Goal: Task Accomplishment & Management: Complete application form

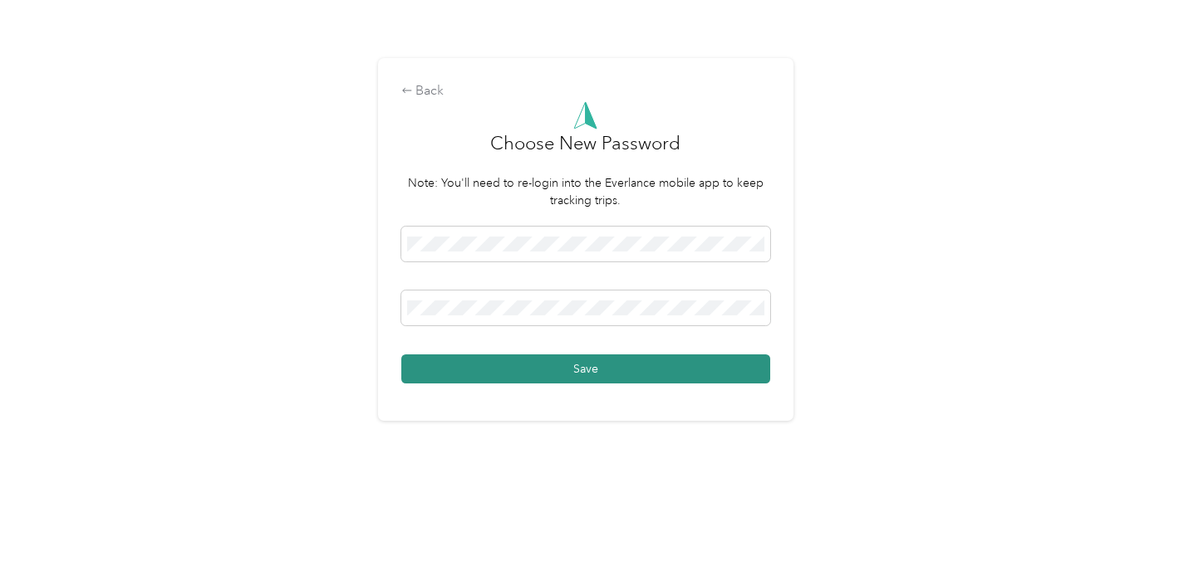
click at [581, 370] on button "Save" at bounding box center [585, 369] width 369 height 29
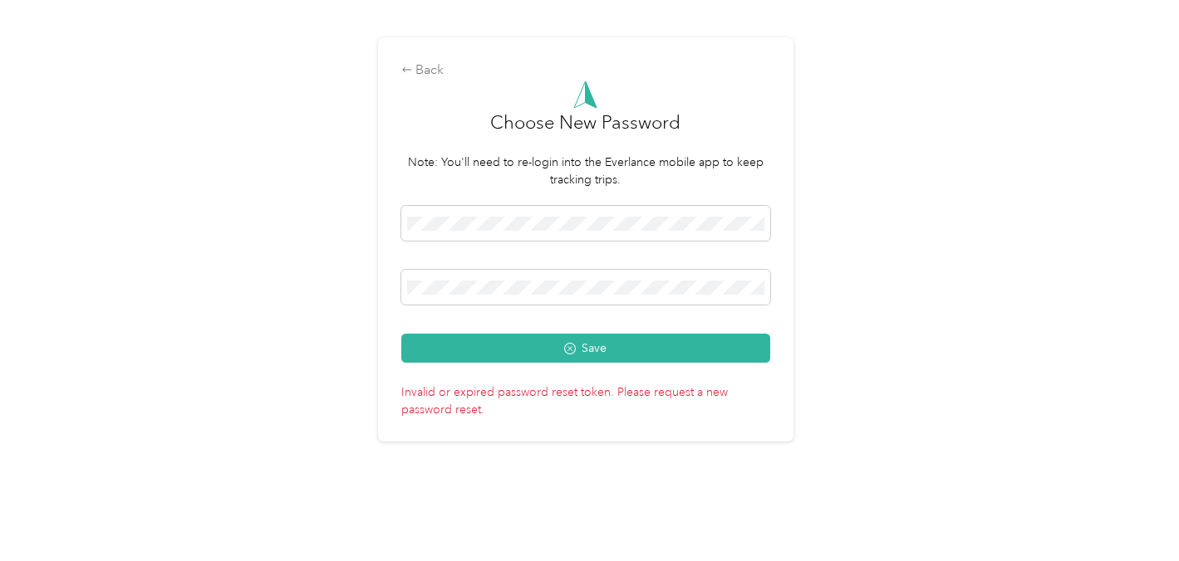
click at [424, 60] on div "Back Choose New Password Note: You'll need to re-login into the Everlance mobil…" at bounding box center [585, 239] width 415 height 404
click at [429, 71] on div "Back" at bounding box center [585, 71] width 369 height 20
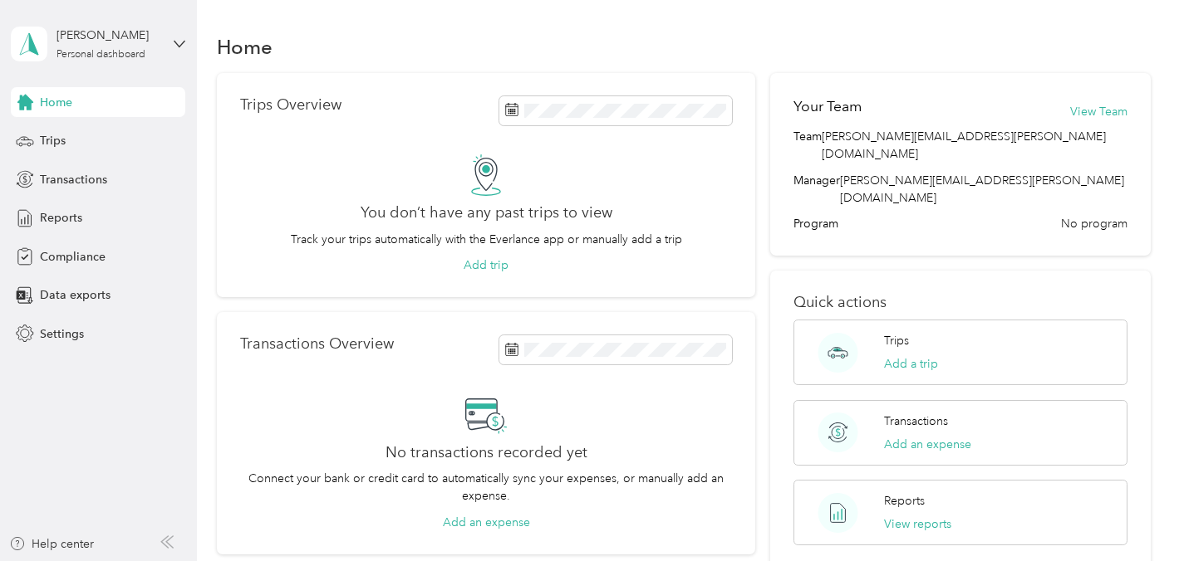
click at [486, 174] on icon at bounding box center [486, 175] width 42 height 42
click at [551, 91] on div "Trips Overview You don’t have any past trips to view Track your trips automatic…" at bounding box center [486, 185] width 538 height 225
click at [61, 145] on span "Trips" at bounding box center [53, 140] width 26 height 17
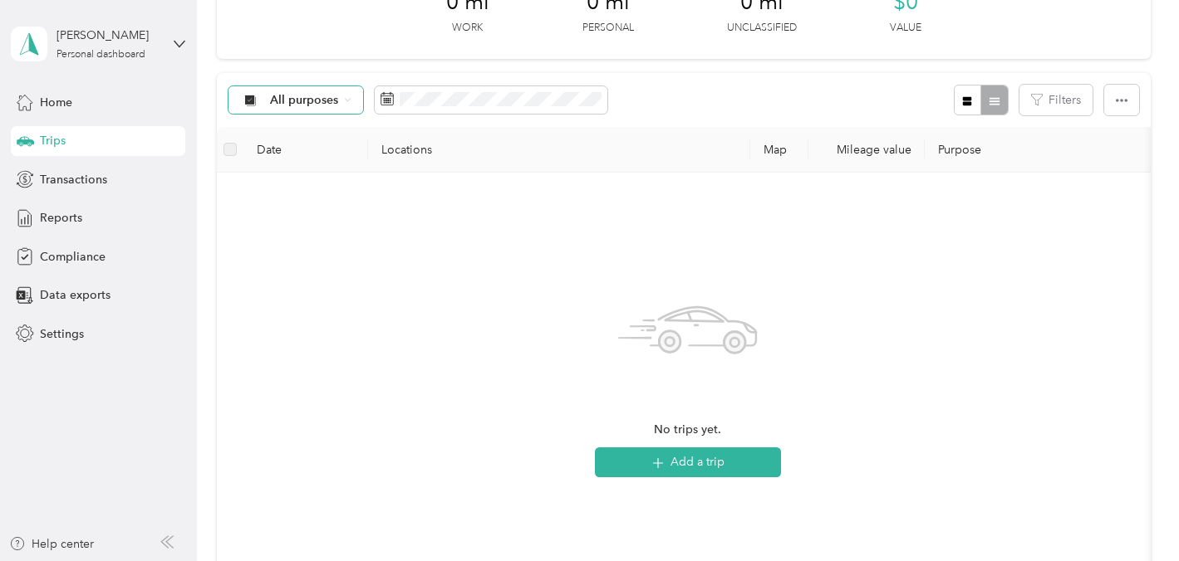
scroll to position [94, 0]
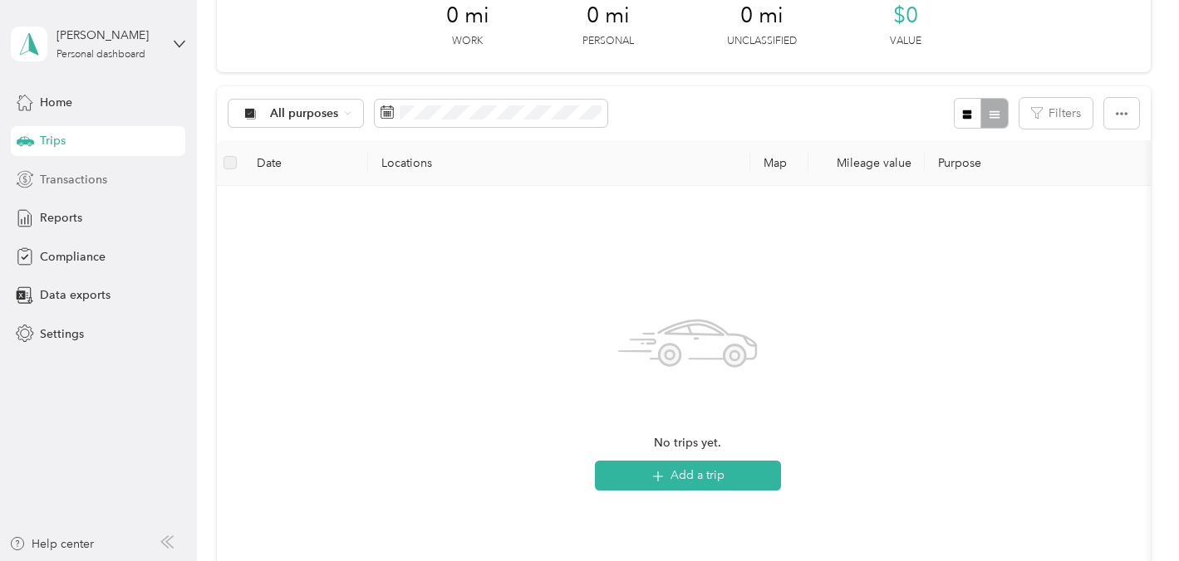
click at [66, 179] on span "Transactions" at bounding box center [73, 179] width 67 height 17
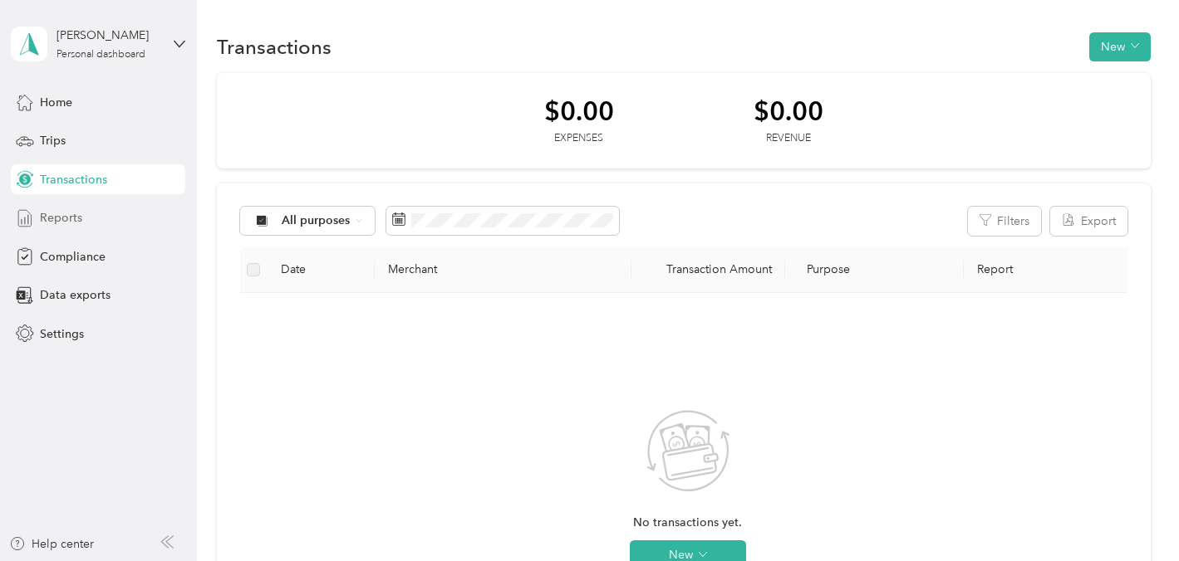
click at [64, 219] on span "Reports" at bounding box center [61, 217] width 42 height 17
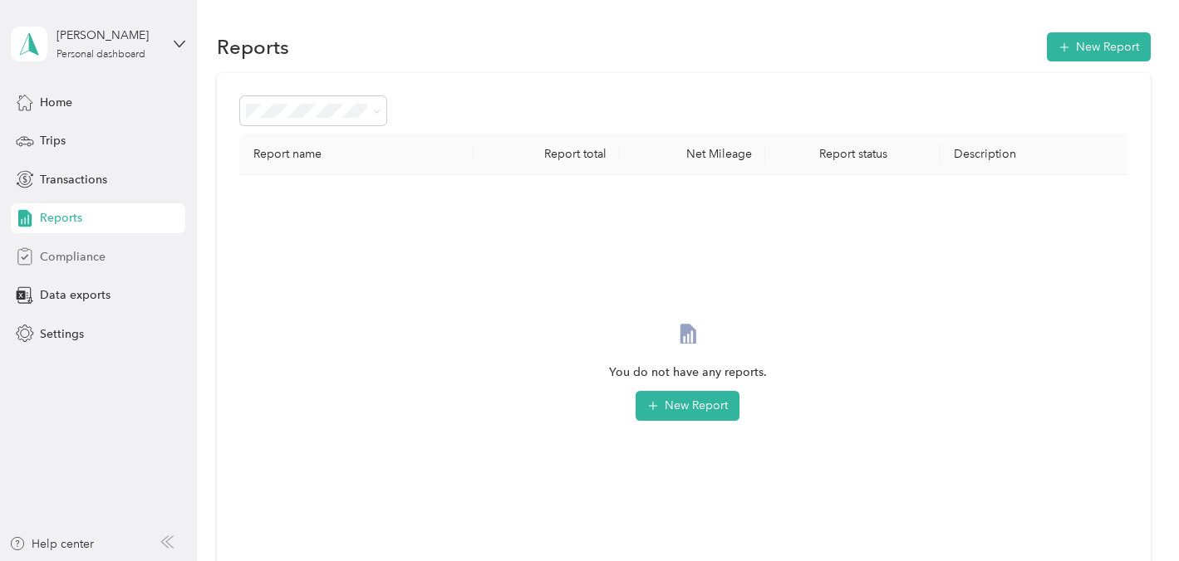
click at [63, 256] on span "Compliance" at bounding box center [73, 256] width 66 height 17
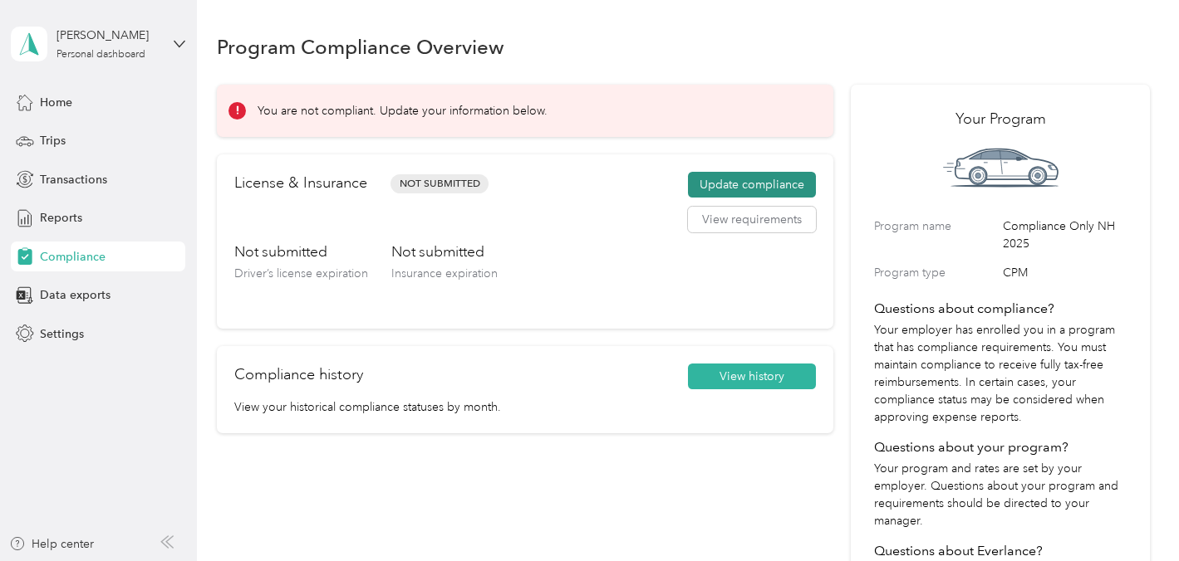
click at [721, 180] on button "Update compliance" at bounding box center [752, 185] width 128 height 27
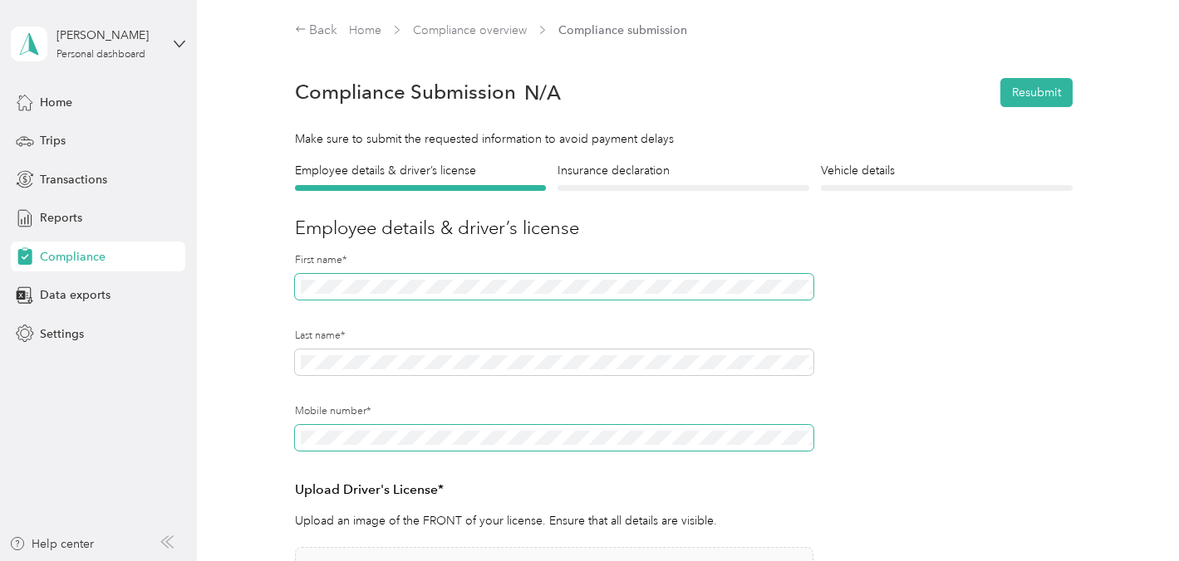
scroll to position [255, 0]
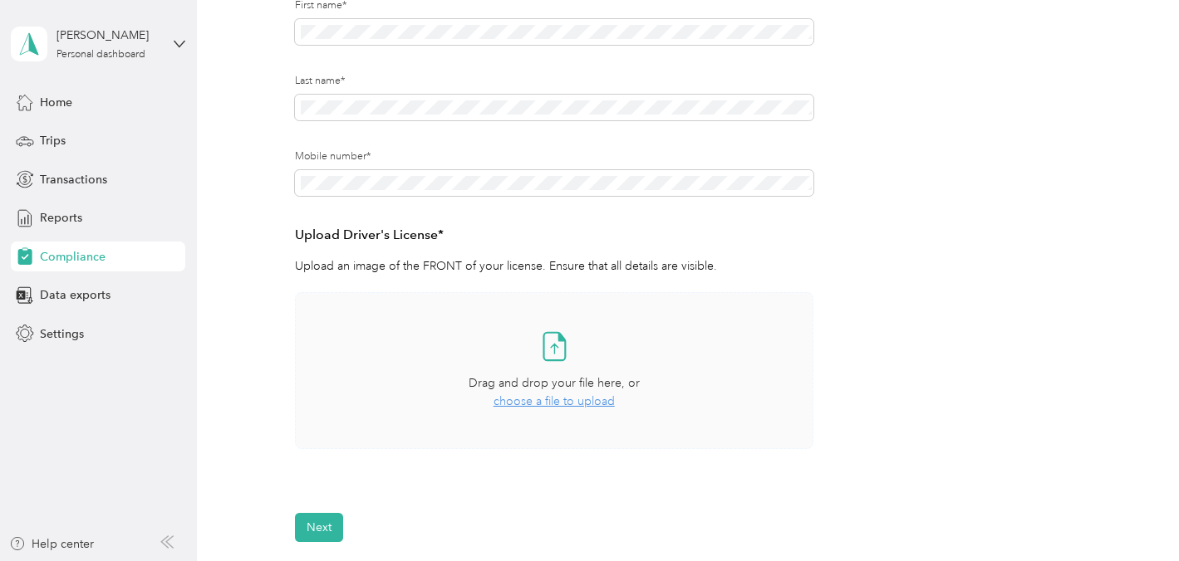
click at [559, 401] on span "choose a file to upload" at bounding box center [553, 402] width 121 height 14
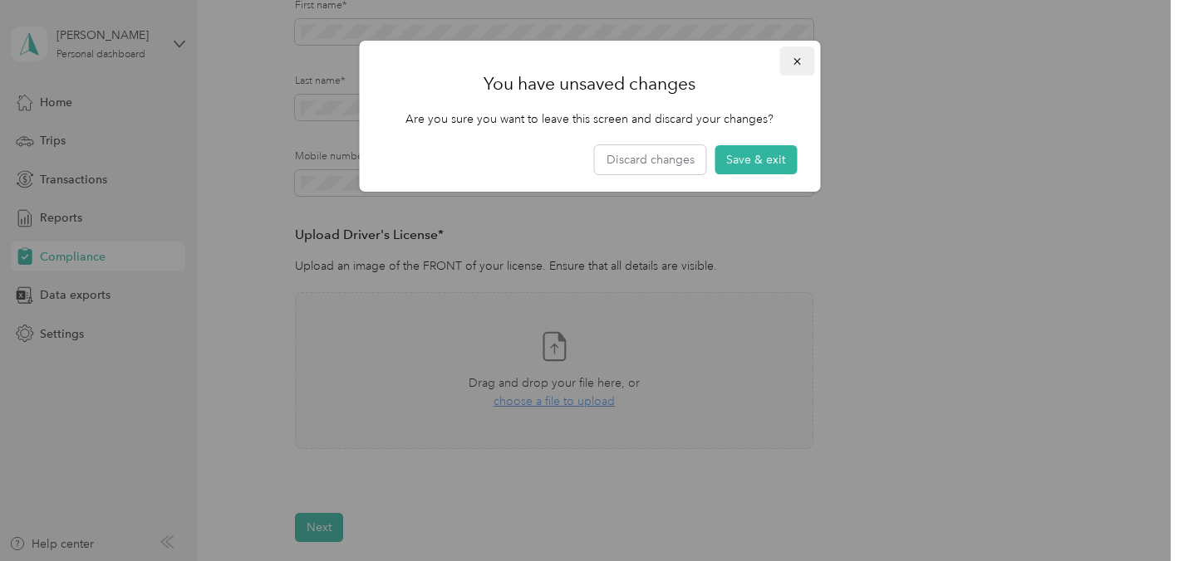
click at [795, 60] on icon "button" at bounding box center [796, 61] width 7 height 7
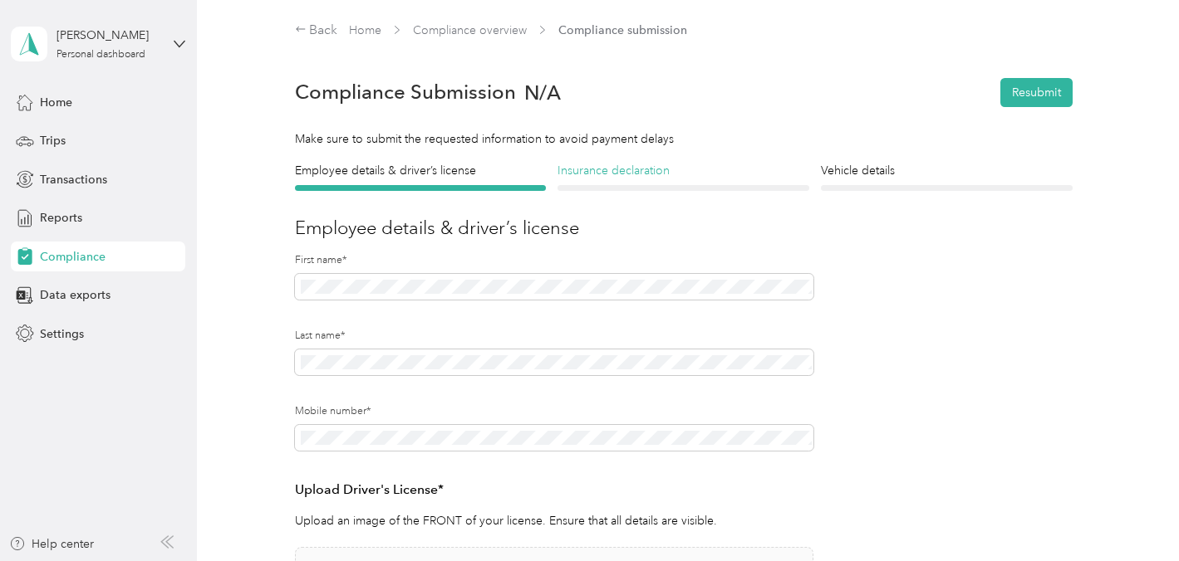
click at [640, 171] on h4 "Insurance declaration" at bounding box center [683, 170] width 252 height 17
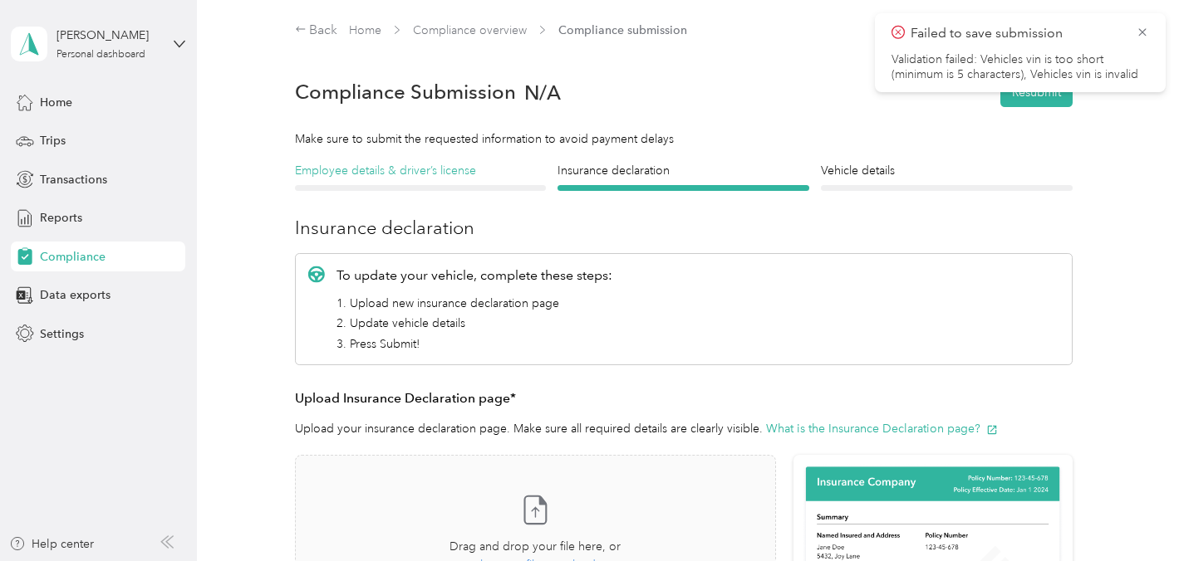
click at [404, 169] on h4 "Employee details & driver’s license" at bounding box center [421, 170] width 252 height 17
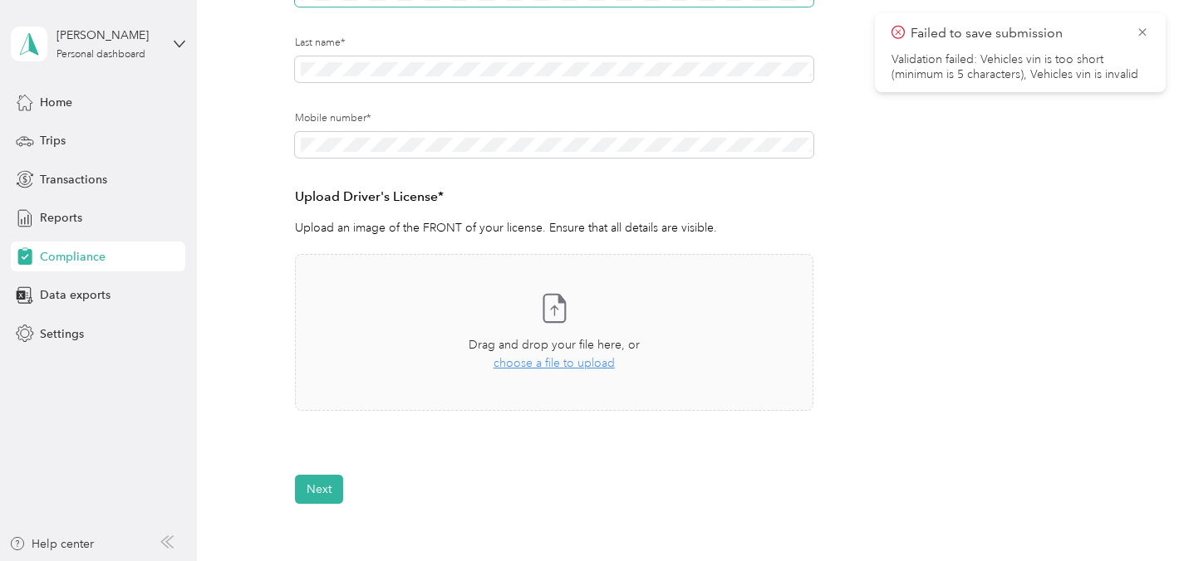
scroll to position [292, 0]
click at [542, 360] on span "choose a file to upload" at bounding box center [553, 365] width 121 height 14
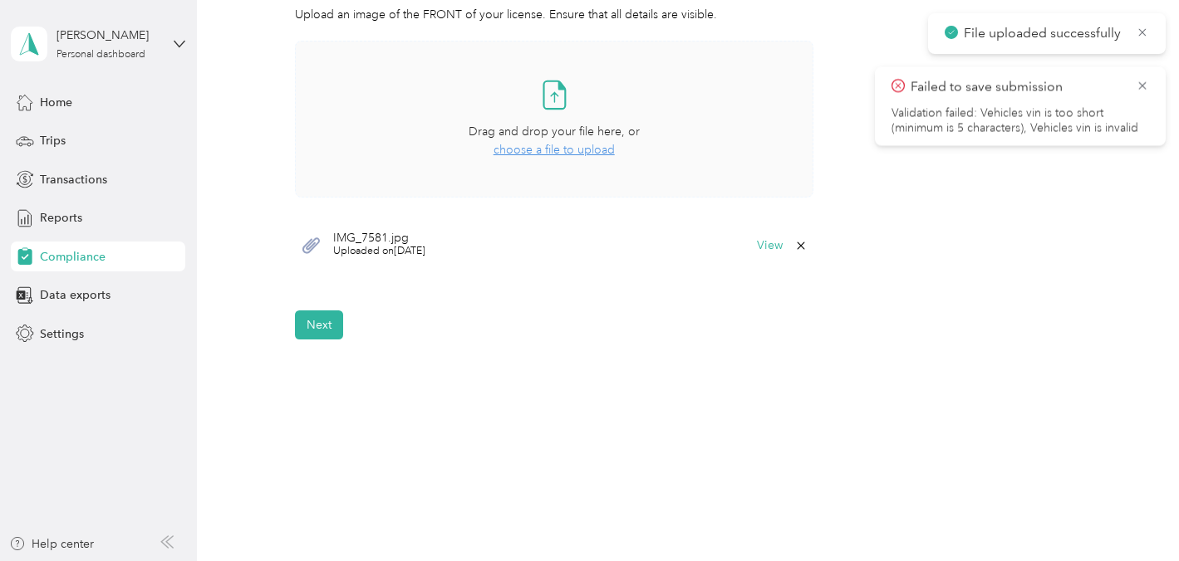
scroll to position [508, 0]
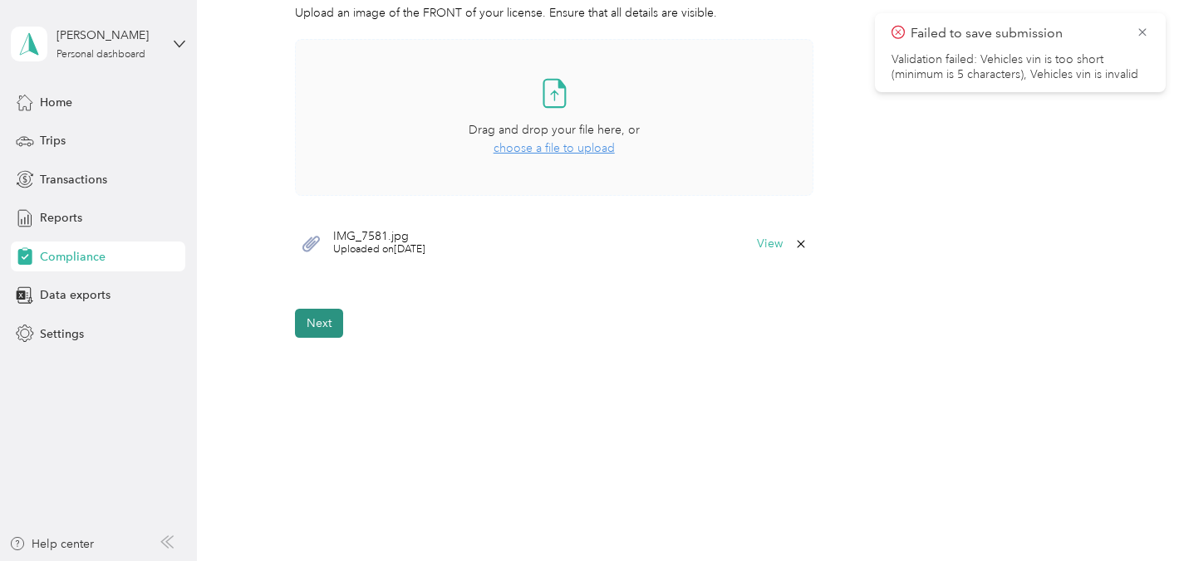
click at [325, 321] on button "Next" at bounding box center [319, 323] width 48 height 29
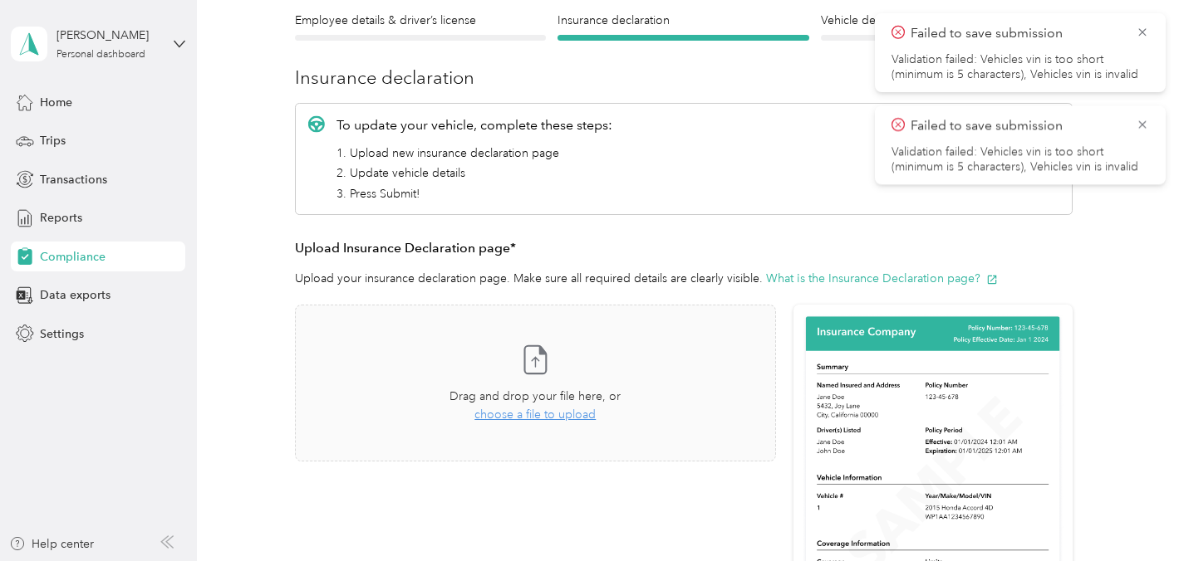
scroll to position [152, 0]
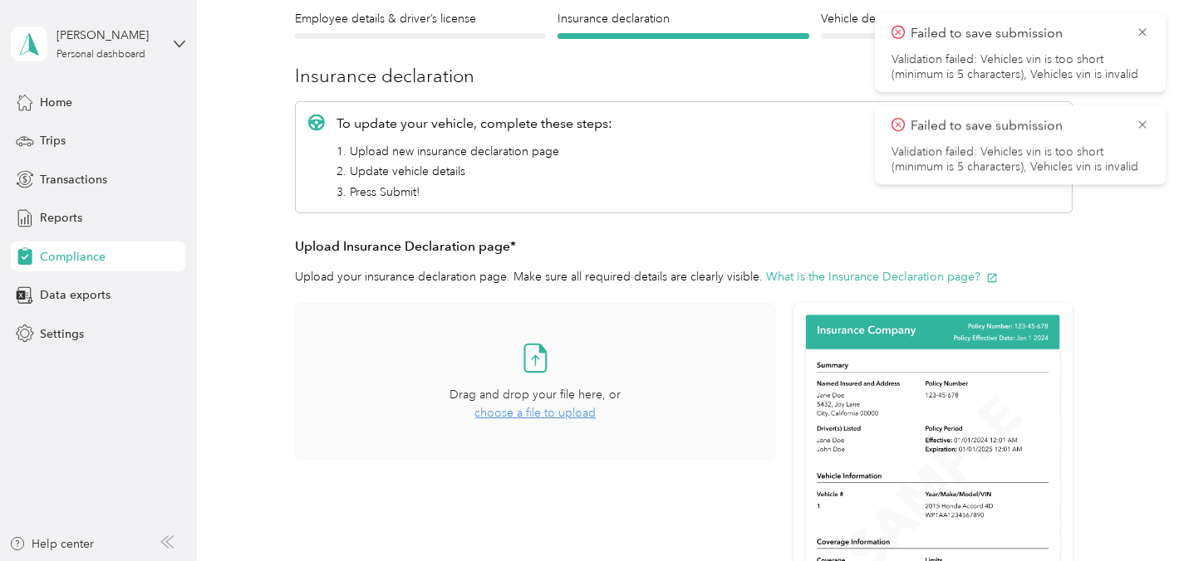
click at [561, 409] on span "choose a file to upload" at bounding box center [534, 413] width 121 height 14
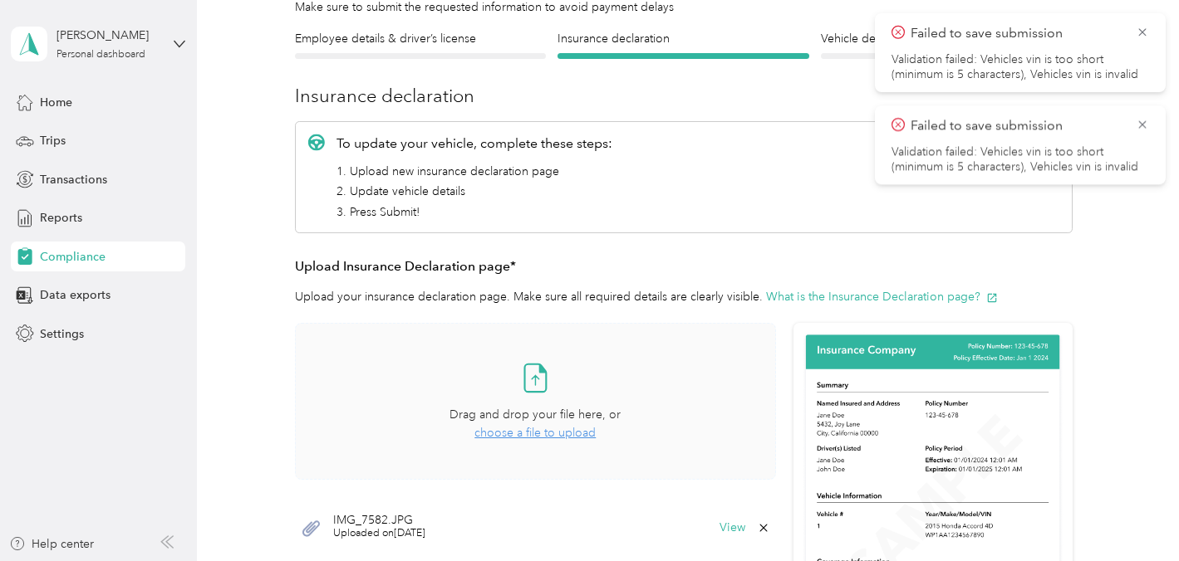
scroll to position [120, 0]
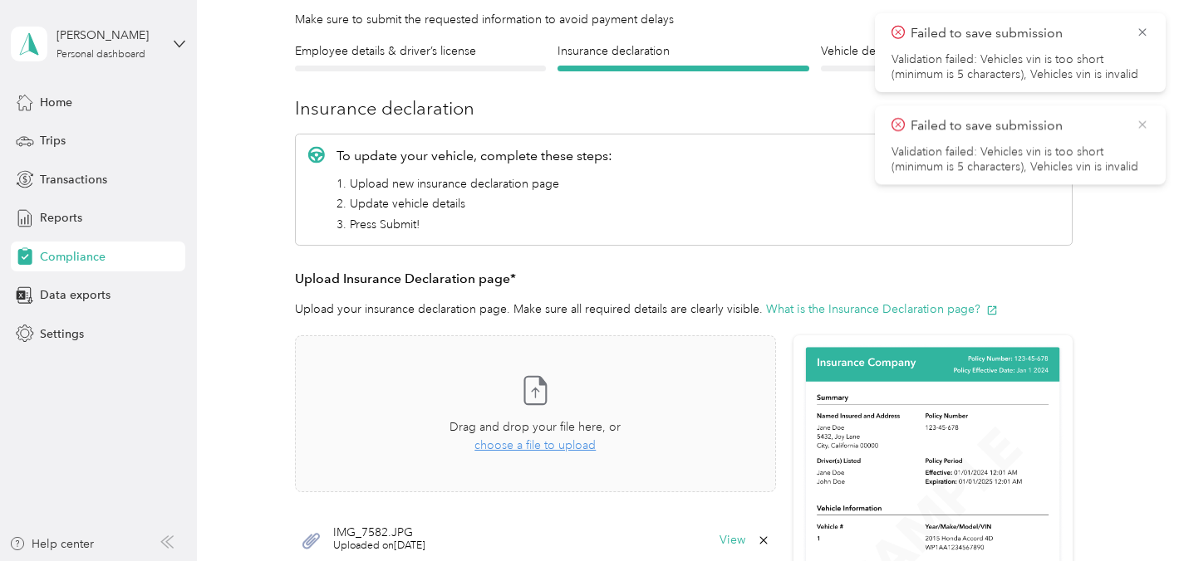
click at [1143, 124] on icon at bounding box center [1141, 124] width 13 height 15
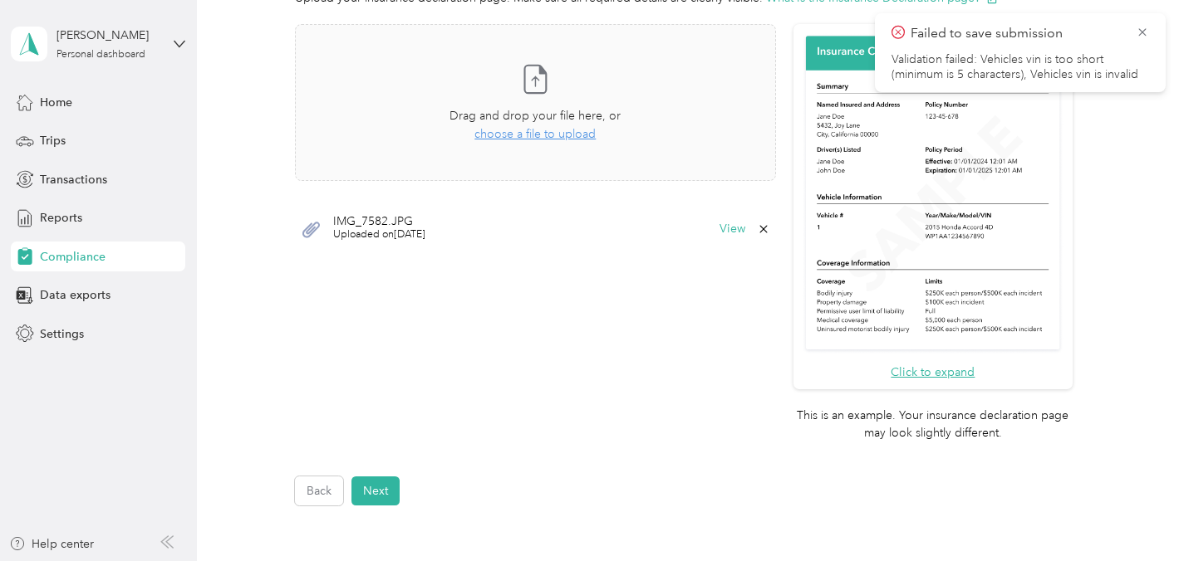
scroll to position [439, 0]
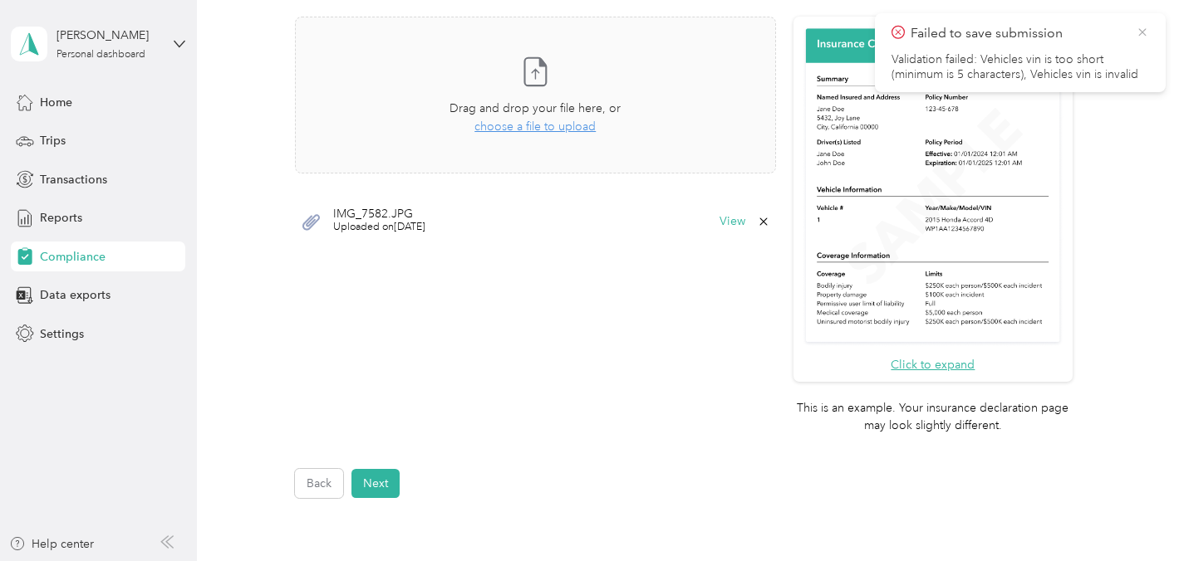
click at [1147, 37] on icon at bounding box center [1141, 32] width 13 height 15
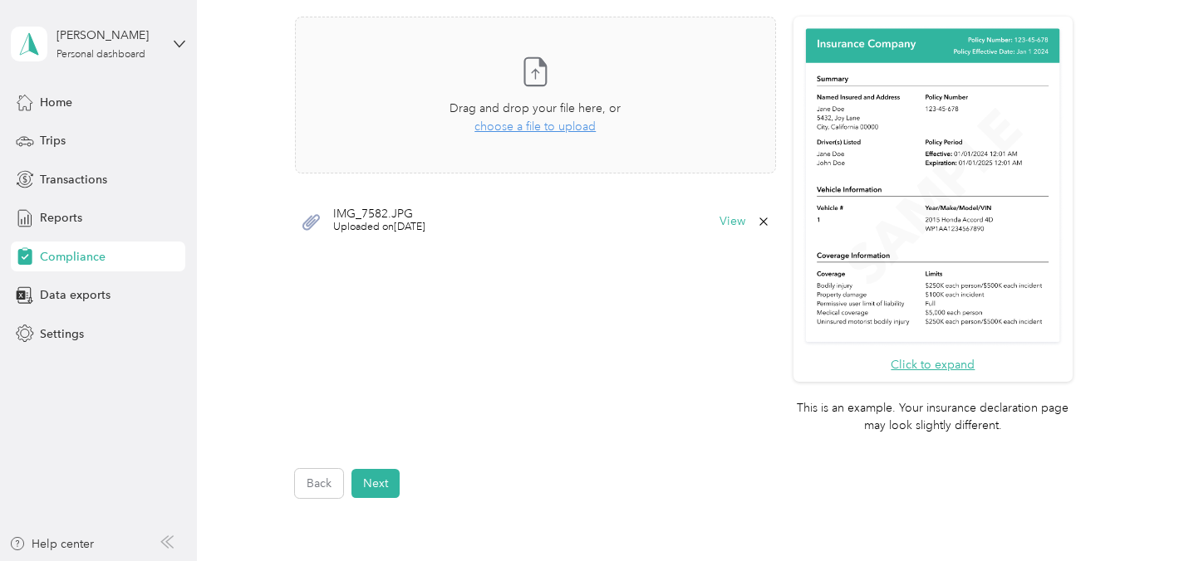
scroll to position [488, 0]
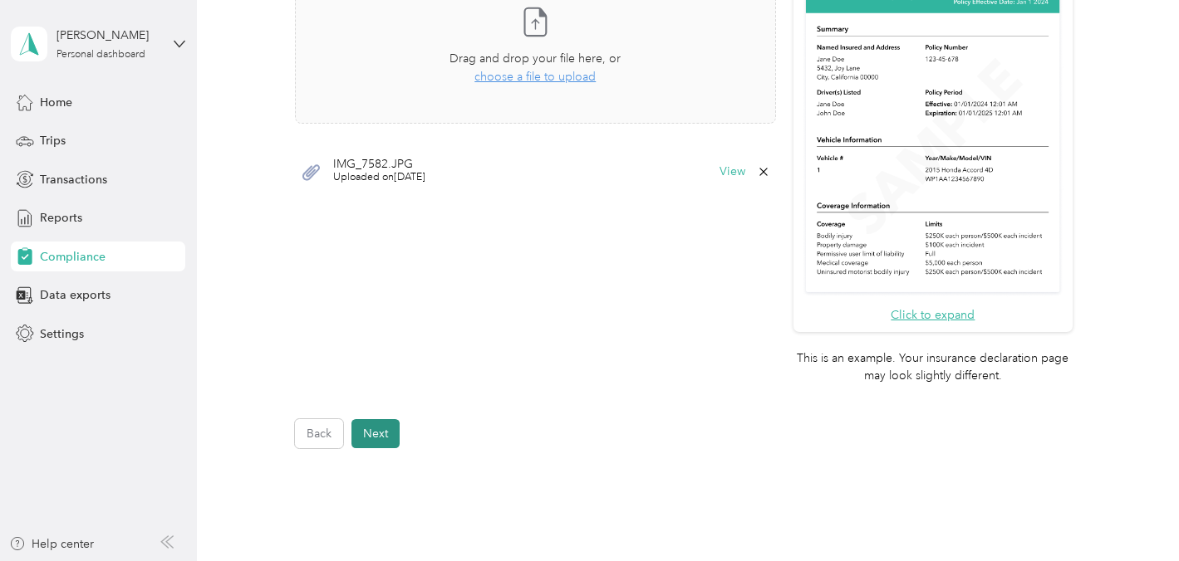
click at [375, 429] on button "Next" at bounding box center [375, 433] width 48 height 29
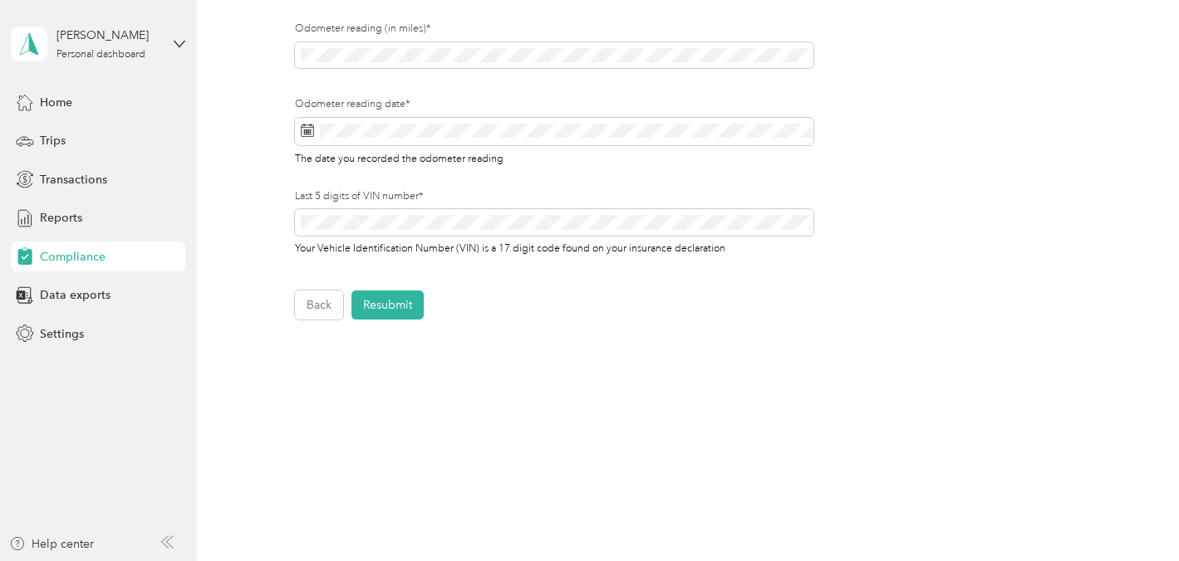
scroll to position [21, 0]
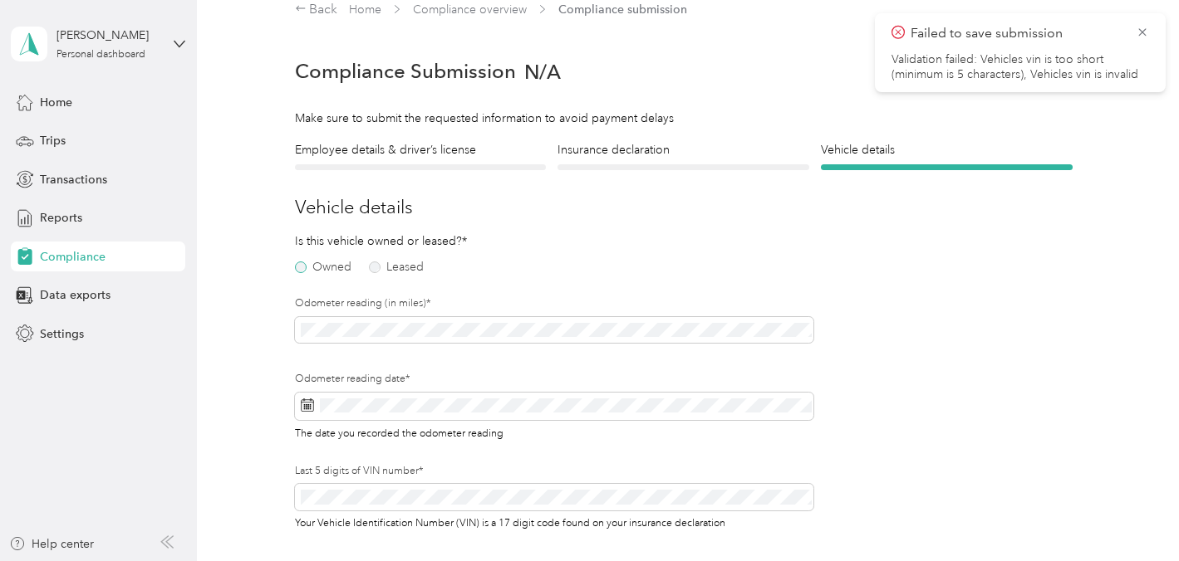
click at [337, 266] on label "Owned" at bounding box center [323, 268] width 56 height 12
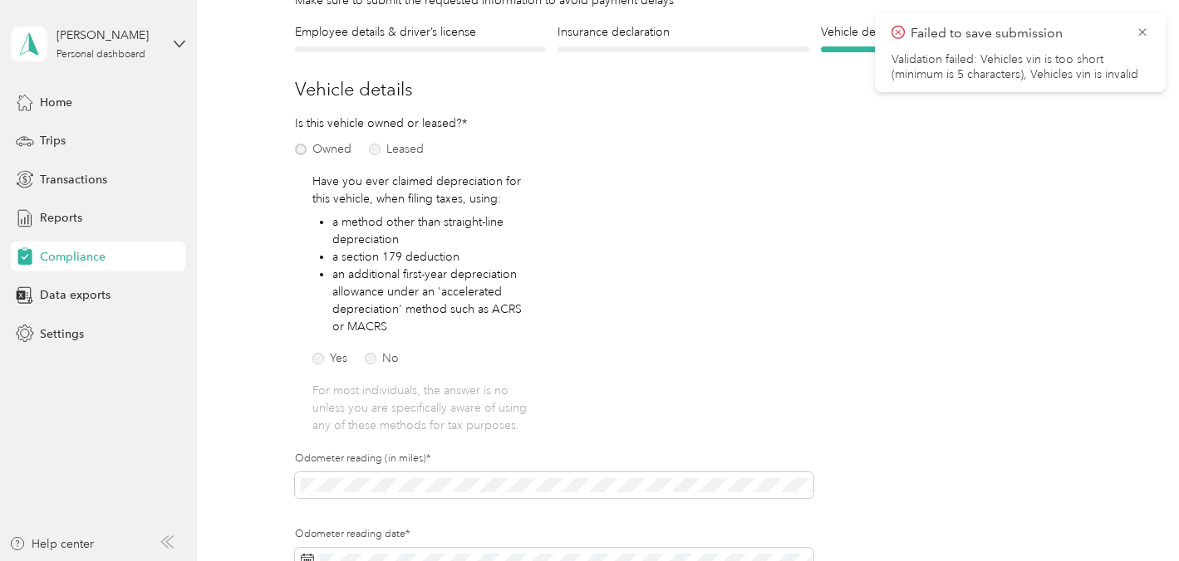
scroll to position [140, 0]
click at [374, 356] on label "No" at bounding box center [382, 358] width 34 height 12
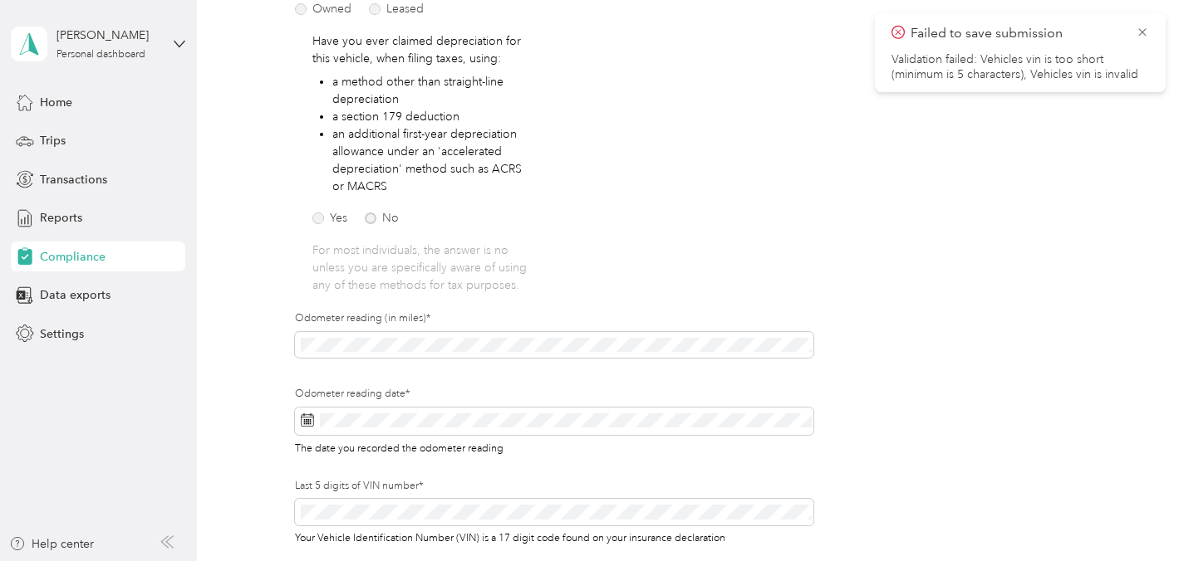
scroll to position [328, 0]
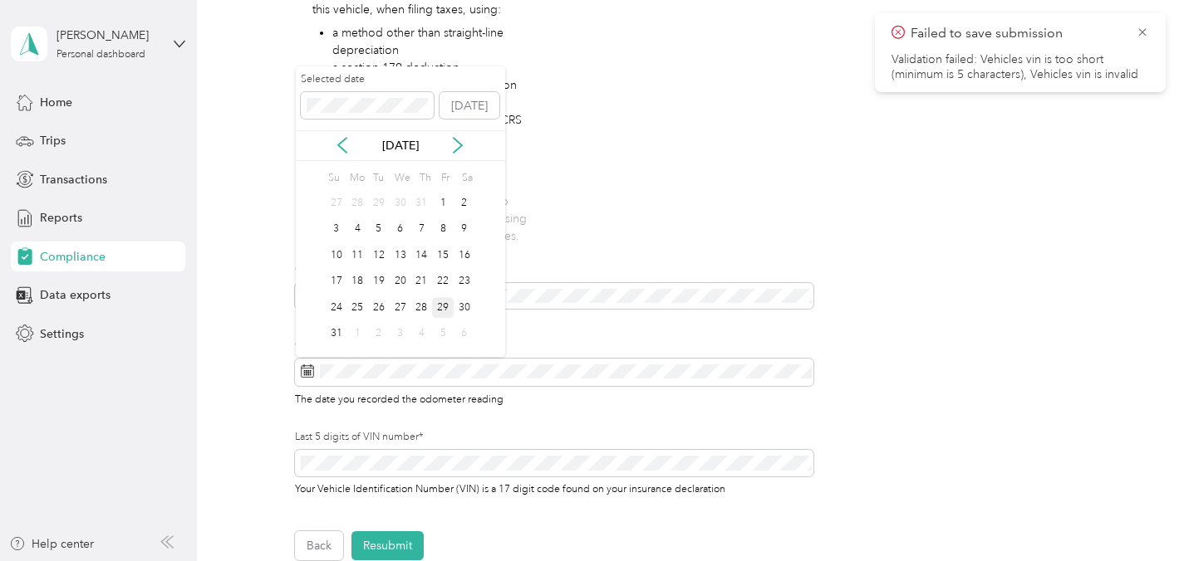
click at [449, 301] on div "29" at bounding box center [443, 307] width 22 height 21
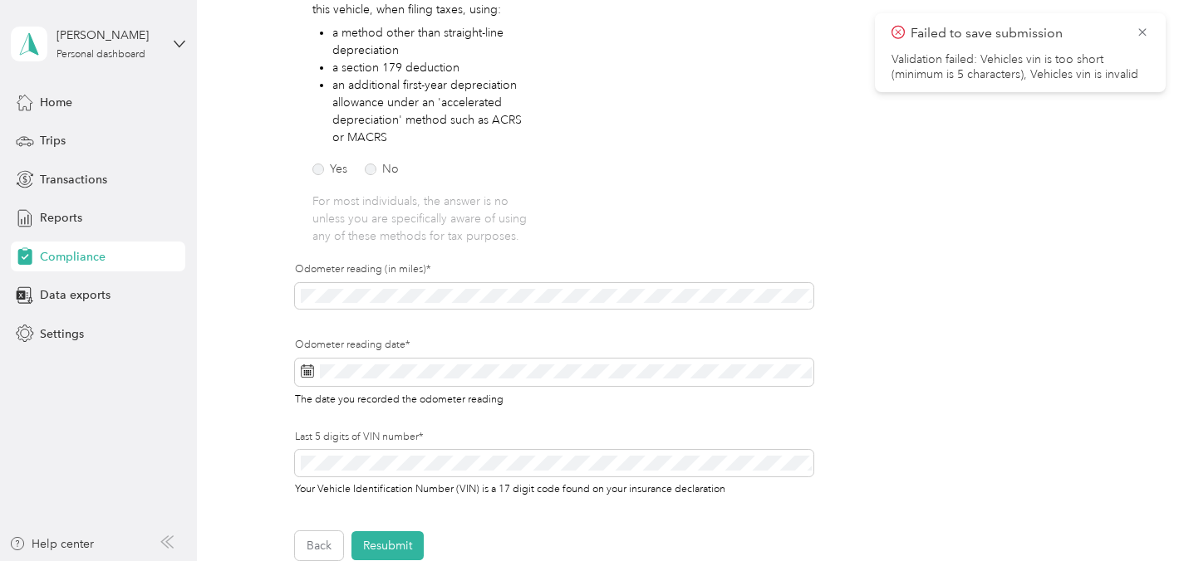
scroll to position [380, 0]
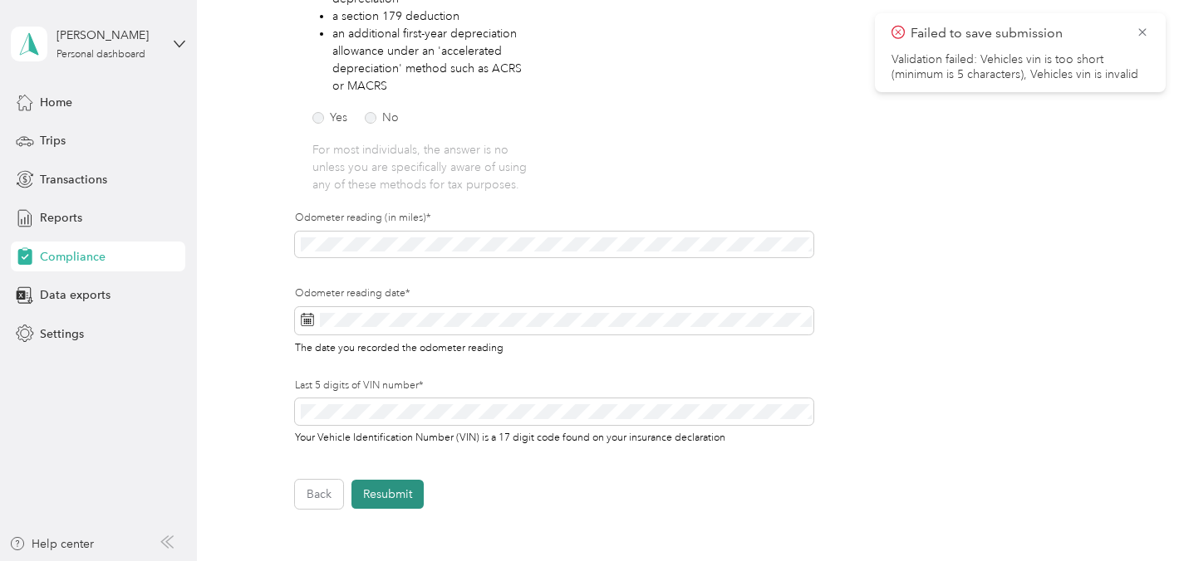
click at [395, 498] on button "Resubmit" at bounding box center [387, 494] width 72 height 29
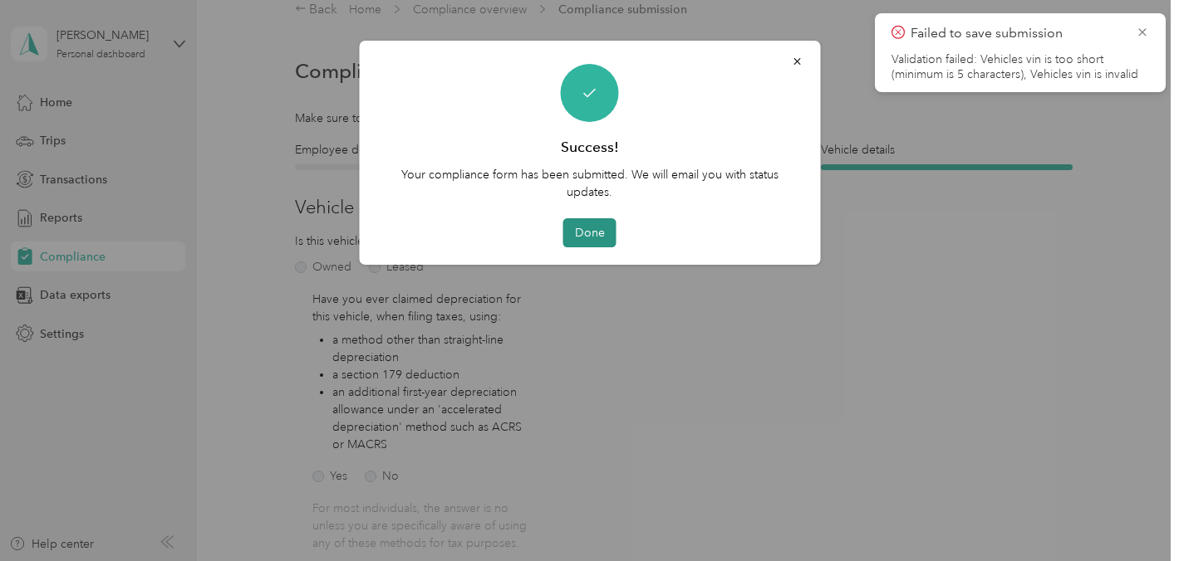
click at [595, 236] on button "Done" at bounding box center [589, 232] width 53 height 29
